Goal: Book appointment/travel/reservation

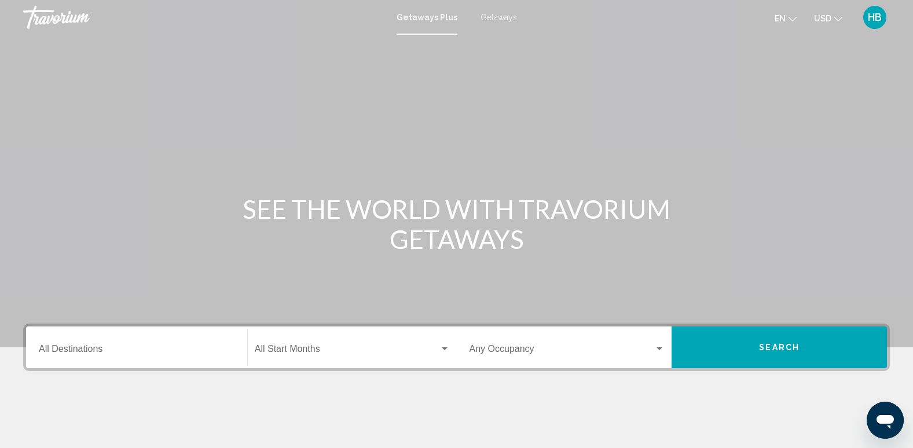
click at [487, 19] on span "Getaways" at bounding box center [499, 17] width 36 height 9
click at [57, 350] on input "Destination All Destinations" at bounding box center [137, 351] width 196 height 10
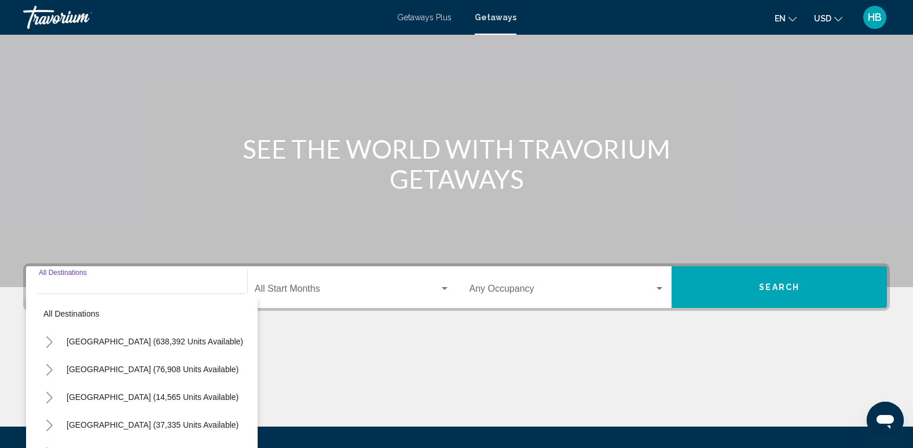
scroll to position [181, 0]
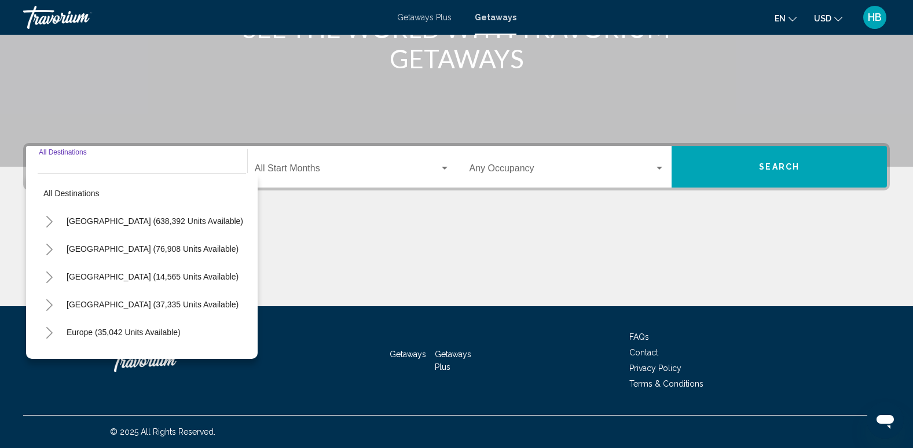
click at [47, 247] on icon "Toggle Mexico (76,908 units available)" at bounding box center [49, 250] width 9 height 12
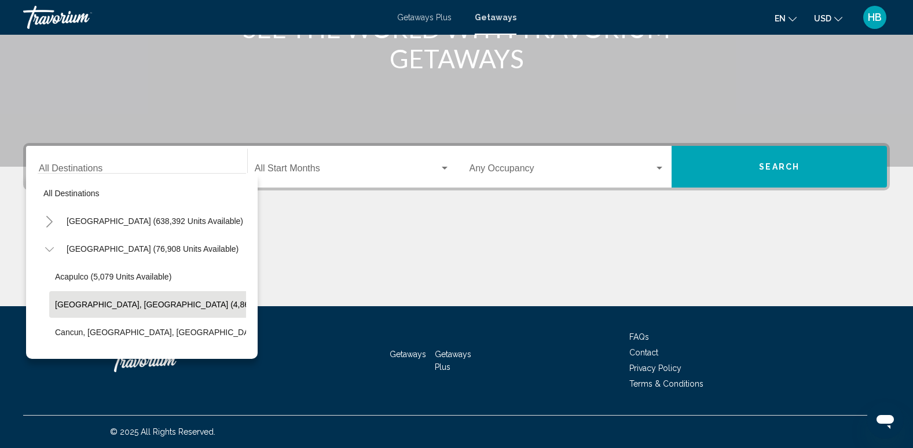
click at [118, 298] on button "[GEOGRAPHIC_DATA], [GEOGRAPHIC_DATA] (4,863 units available)" at bounding box center [183, 304] width 268 height 27
type input "**********"
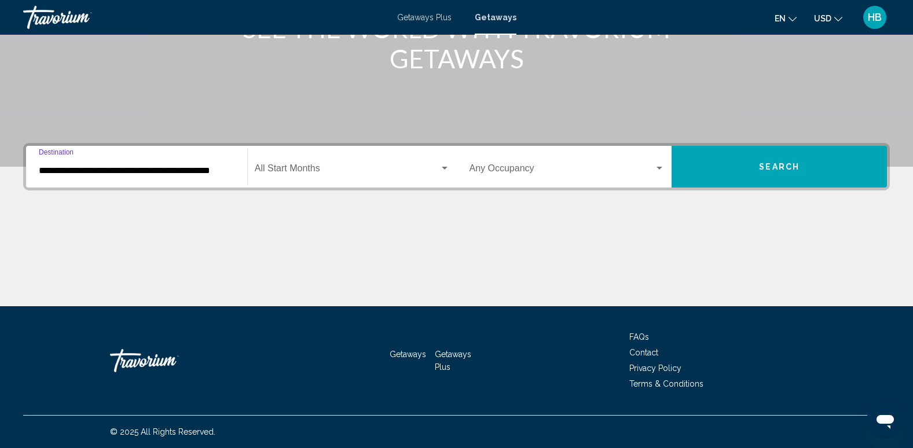
click at [793, 159] on button "Search" at bounding box center [779, 167] width 215 height 42
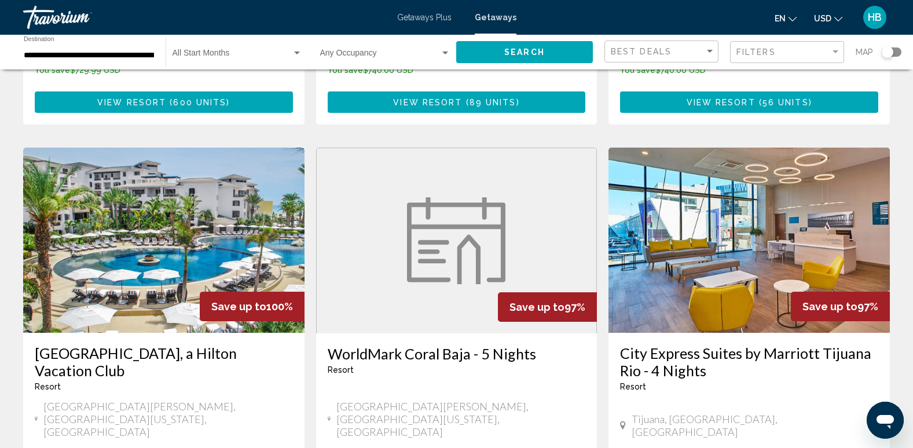
scroll to position [1293, 0]
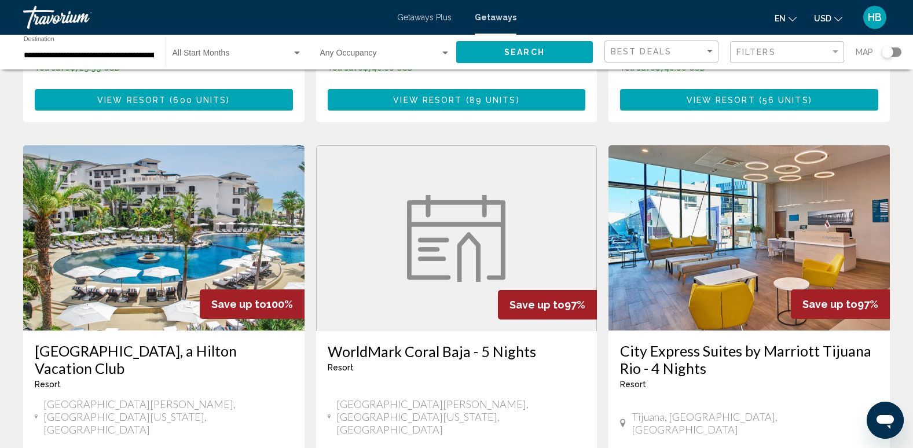
click at [186, 160] on img "Main content" at bounding box center [163, 237] width 281 height 185
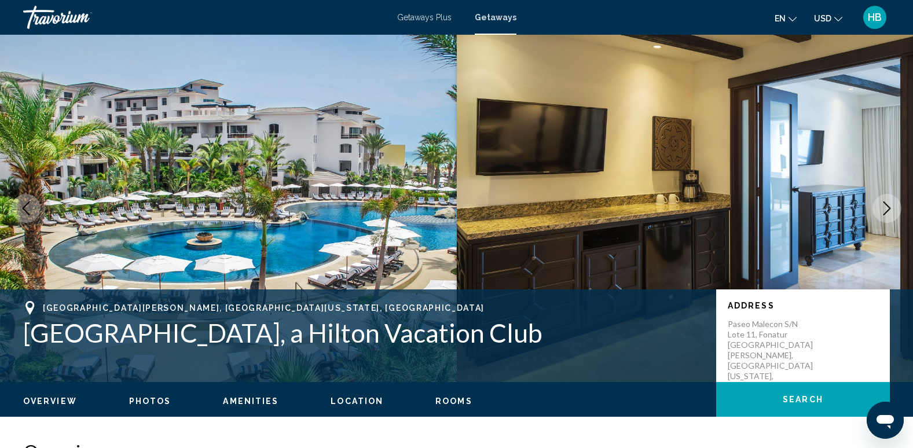
scroll to position [1402, 0]
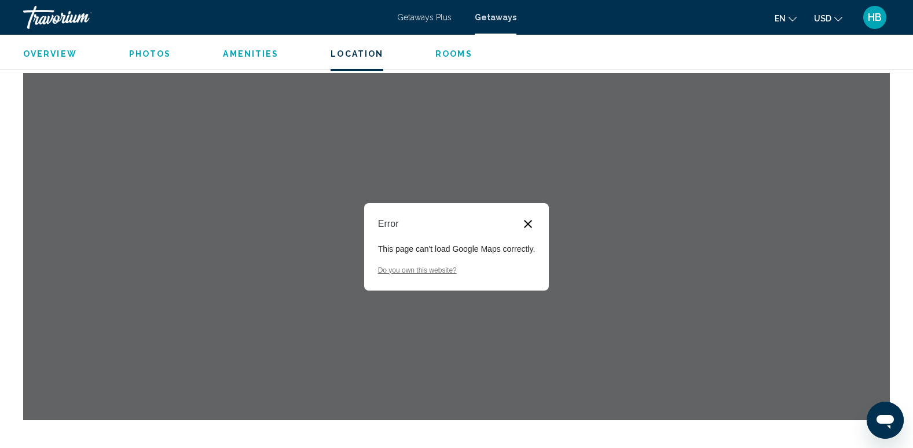
click at [525, 220] on button "Close dialog" at bounding box center [528, 224] width 14 height 14
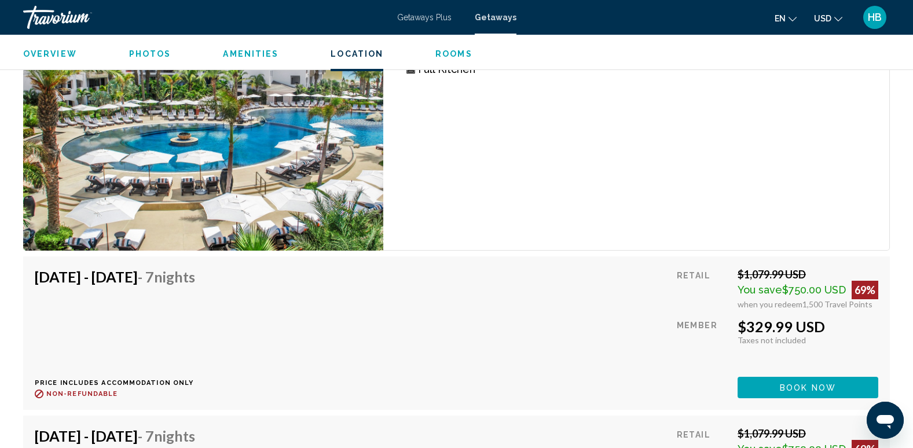
scroll to position [9339, 0]
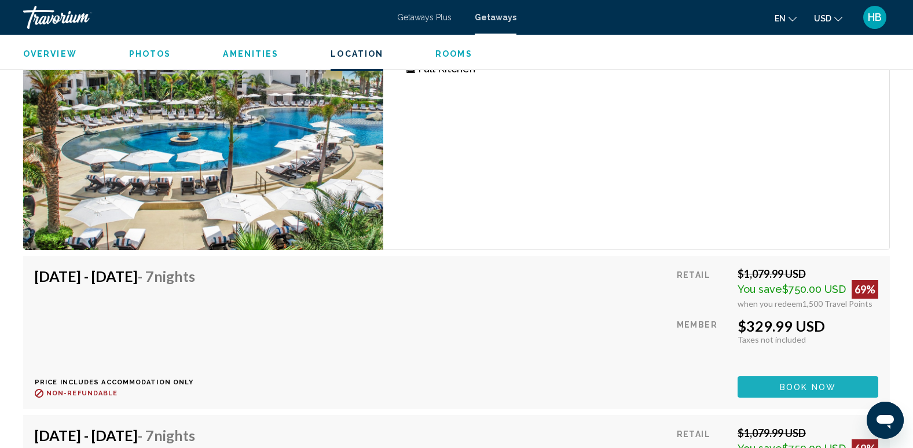
click at [782, 388] on span "Book now" at bounding box center [808, 387] width 56 height 9
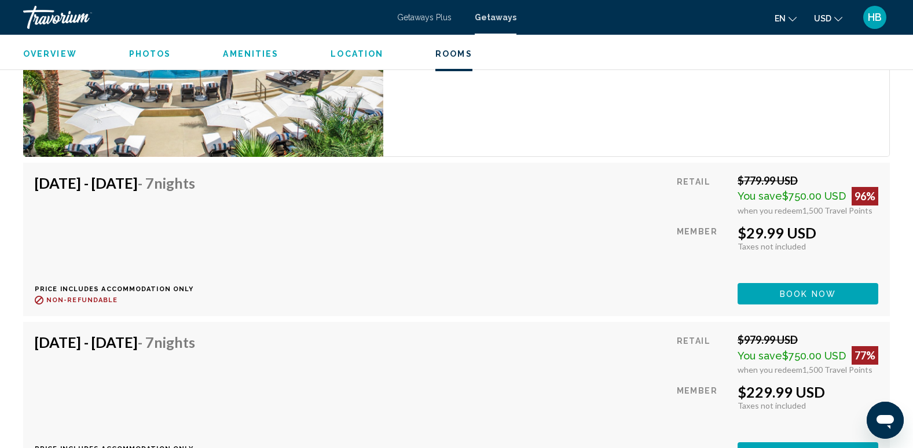
scroll to position [2114, 0]
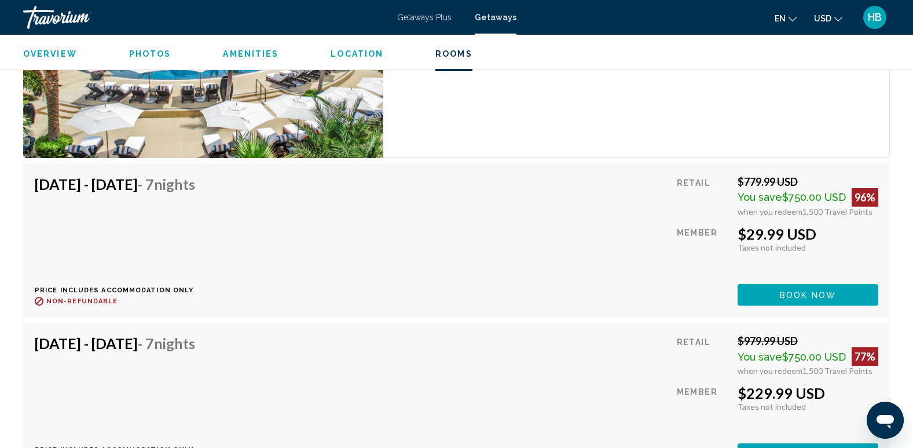
click at [799, 291] on span "Book now" at bounding box center [808, 295] width 56 height 9
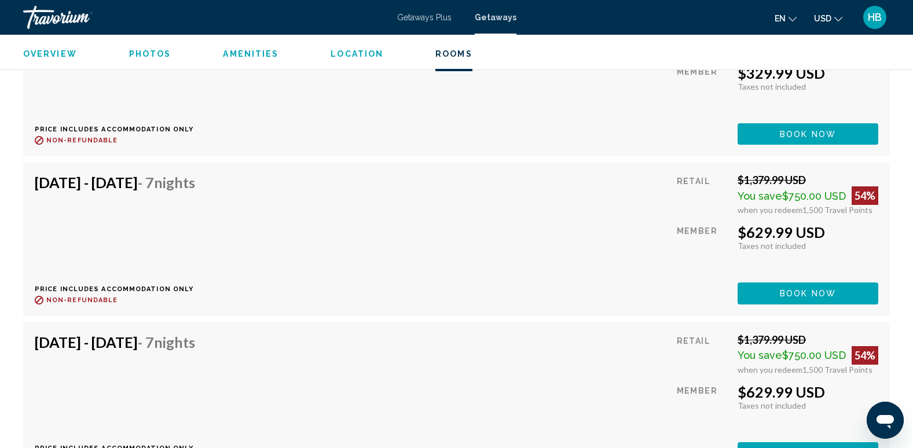
scroll to position [9752, 0]
